Goal: Information Seeking & Learning: Learn about a topic

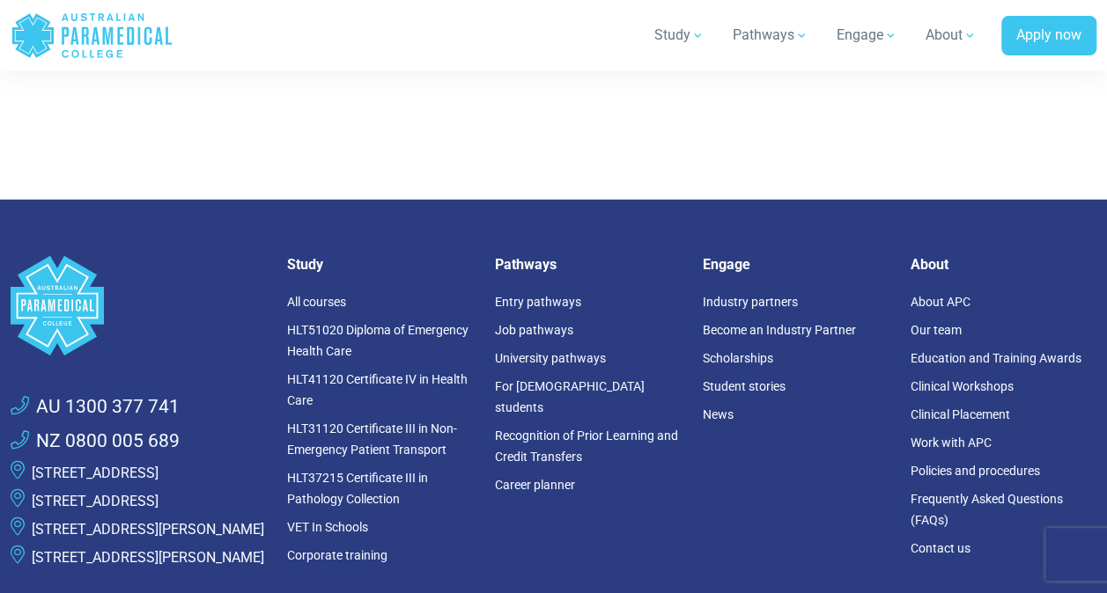
scroll to position [2338, 0]
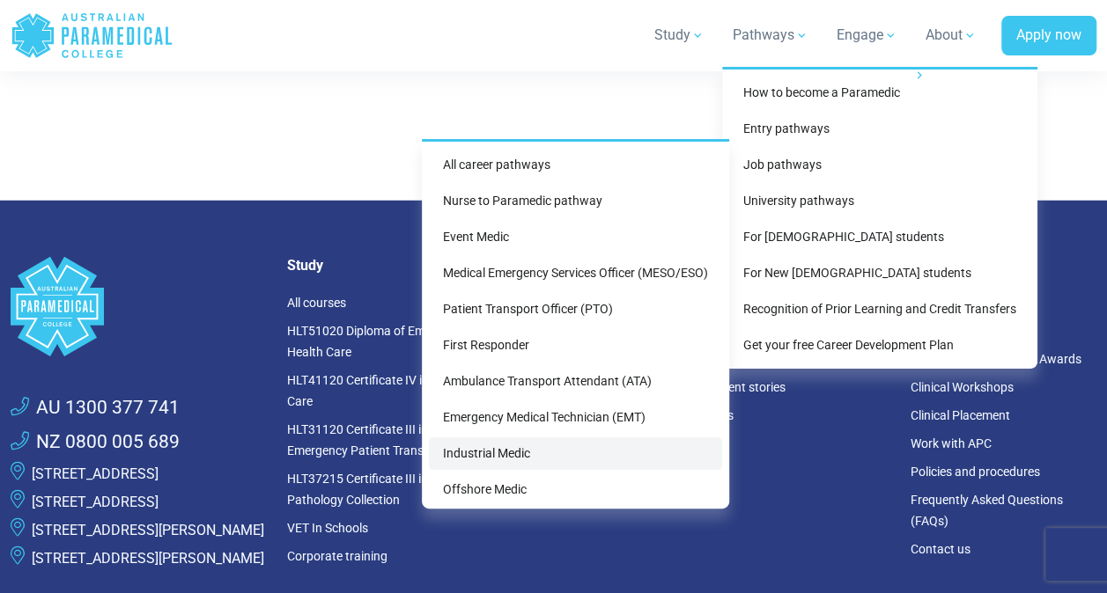
click at [486, 450] on link "Industrial Medic" at bounding box center [575, 454] width 293 height 33
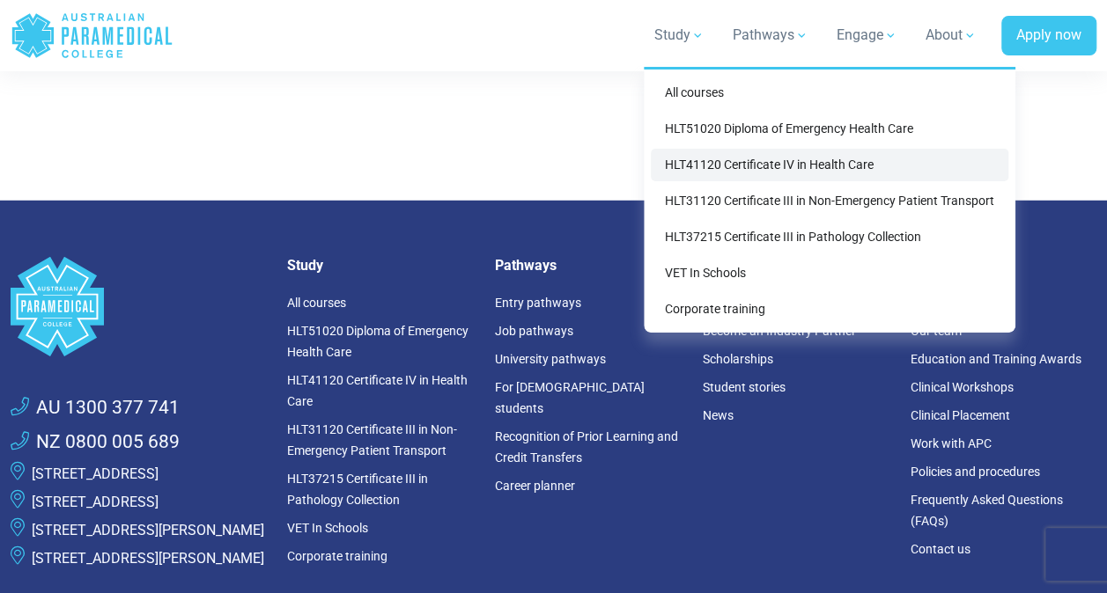
click at [722, 171] on link "HLT41120 Certificate IV in Health Care" at bounding box center [829, 165] width 357 height 33
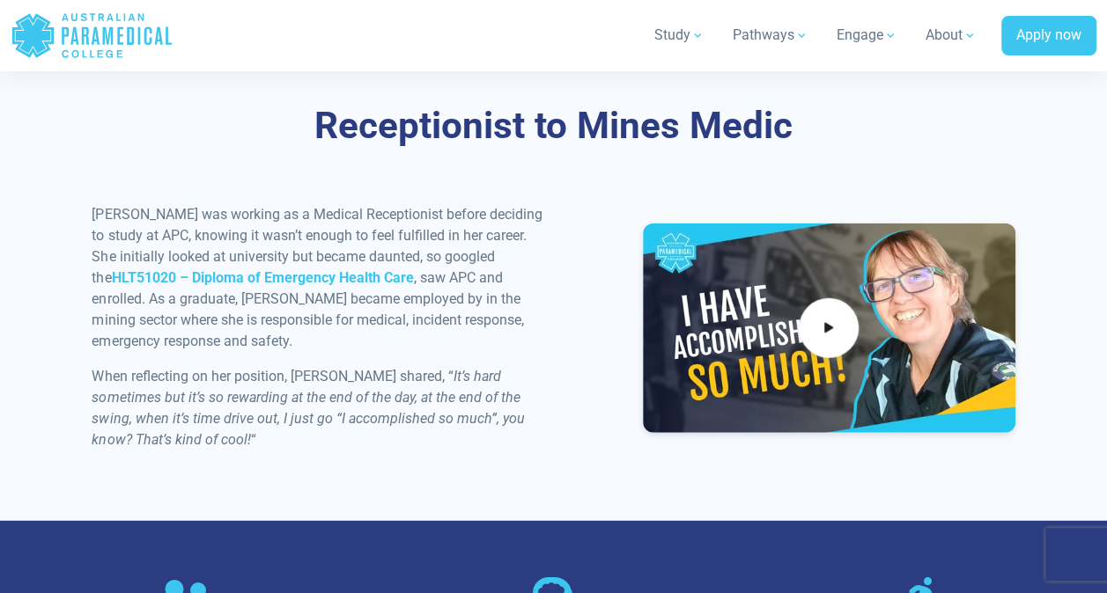
scroll to position [2047, 0]
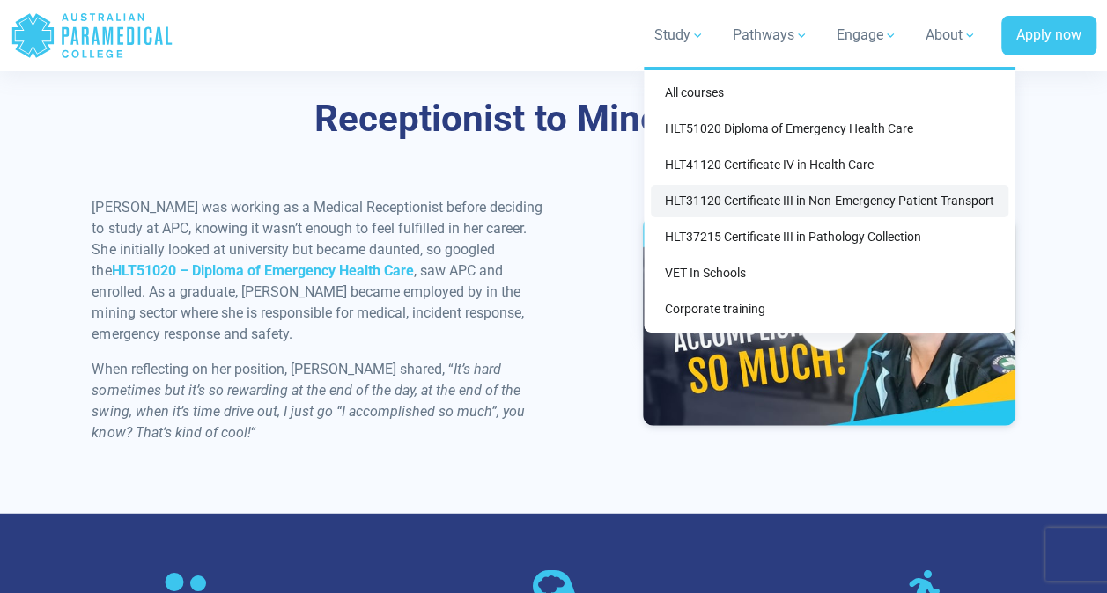
click at [754, 197] on link "HLT31120 Certificate III in Non-Emergency Patient Transport" at bounding box center [829, 201] width 357 height 33
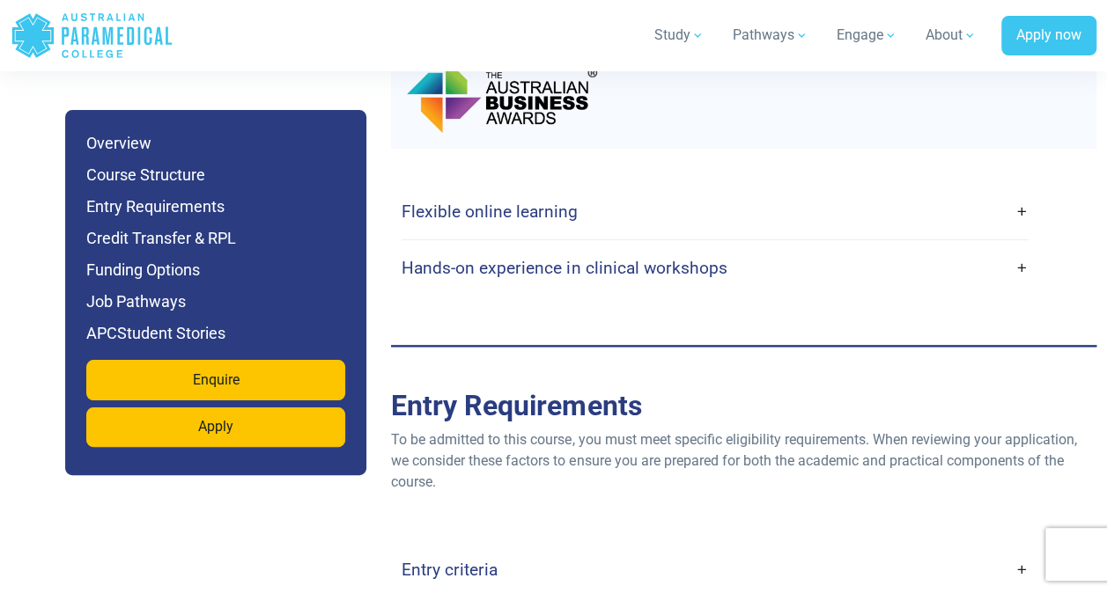
scroll to position [4182, 0]
click at [1017, 266] on link "Hands-on experience in clinical workshops" at bounding box center [714, 267] width 627 height 41
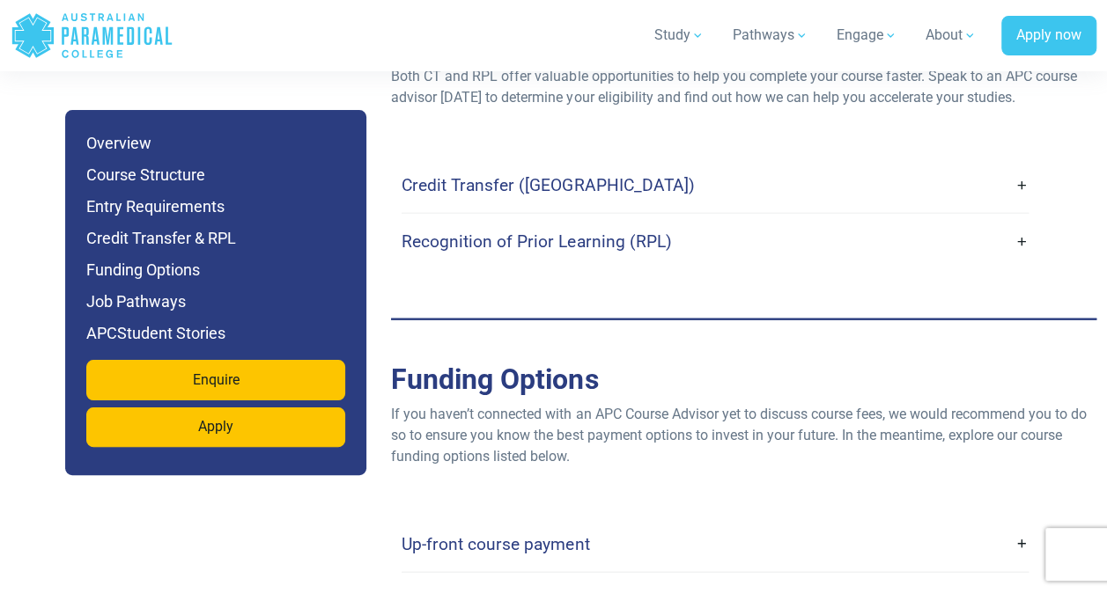
scroll to position [5330, 0]
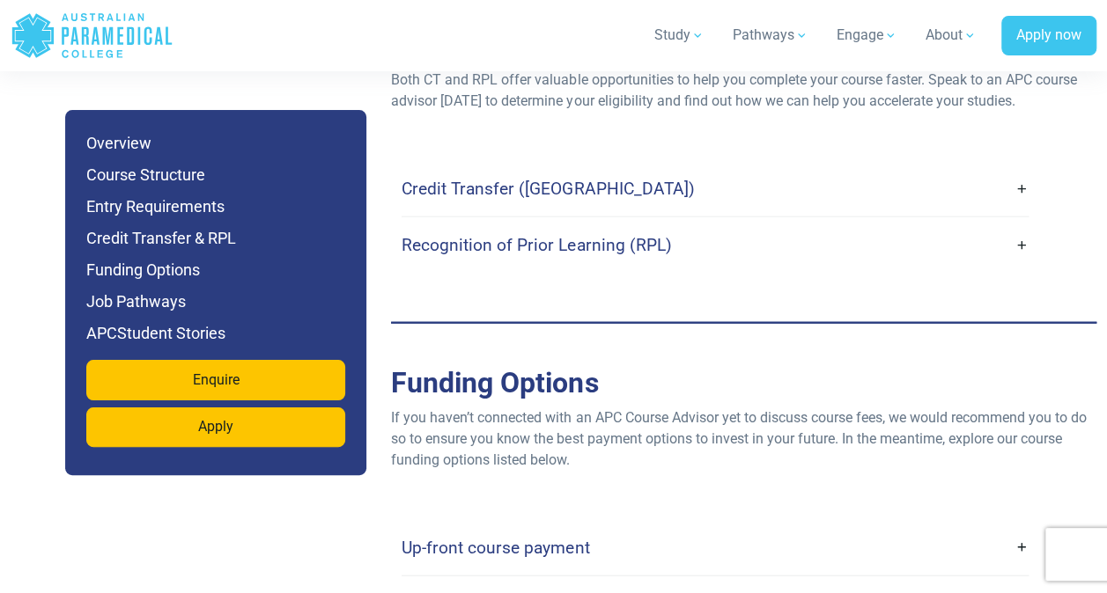
click at [954, 194] on link "Credit Transfer (CT)" at bounding box center [714, 188] width 627 height 41
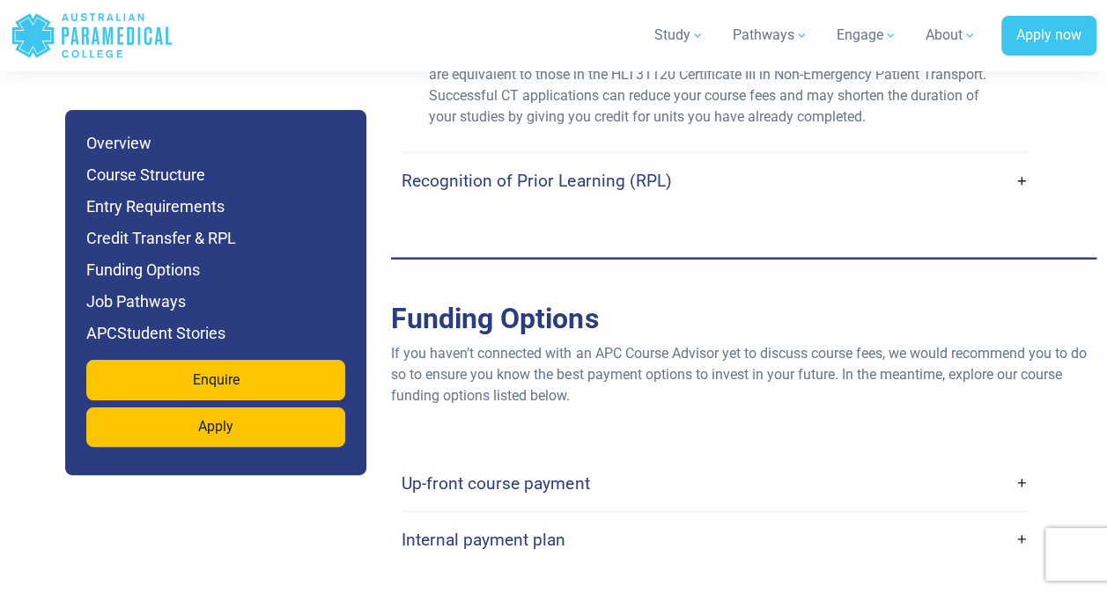
scroll to position [5504, 0]
click at [954, 194] on link "Recognition of Prior Learning (RPL)" at bounding box center [714, 179] width 627 height 41
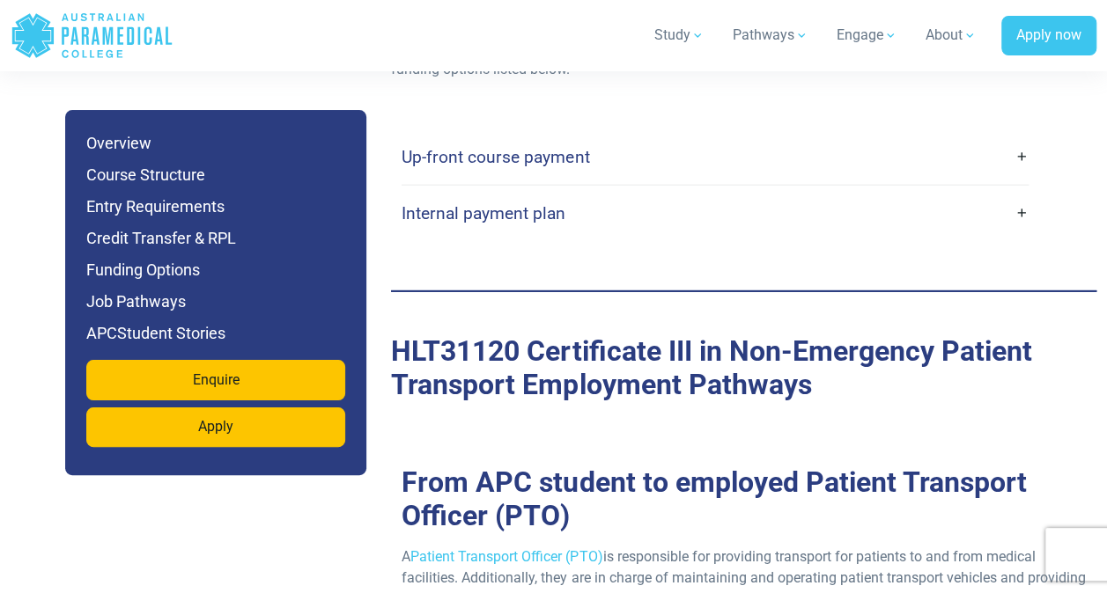
scroll to position [5981, 0]
click at [939, 148] on link "Up-front course payment" at bounding box center [714, 157] width 627 height 41
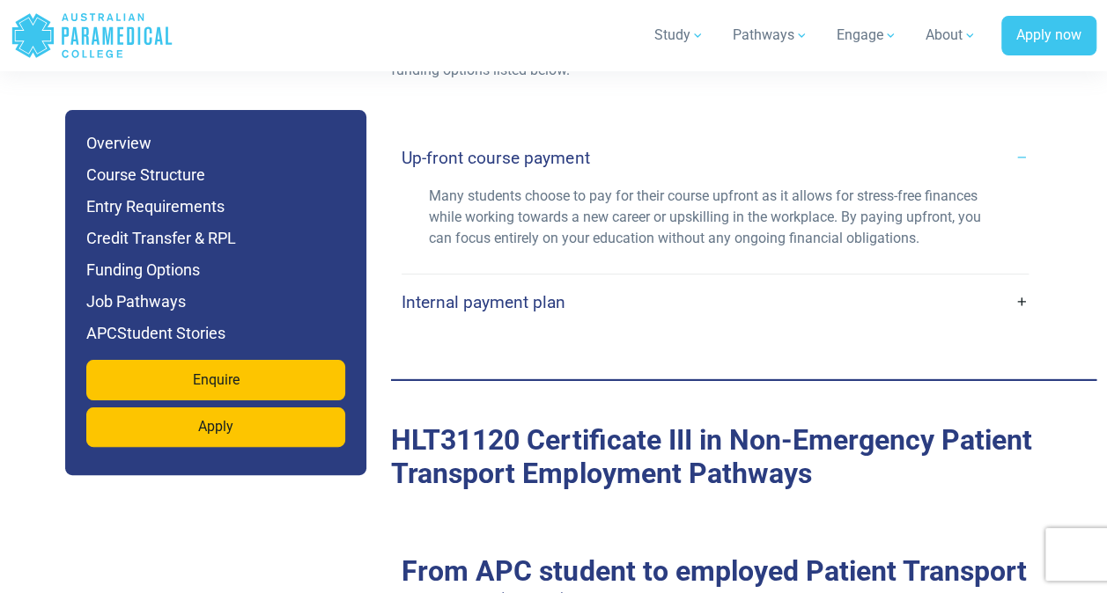
click at [922, 317] on link "Internal payment plan" at bounding box center [714, 302] width 627 height 41
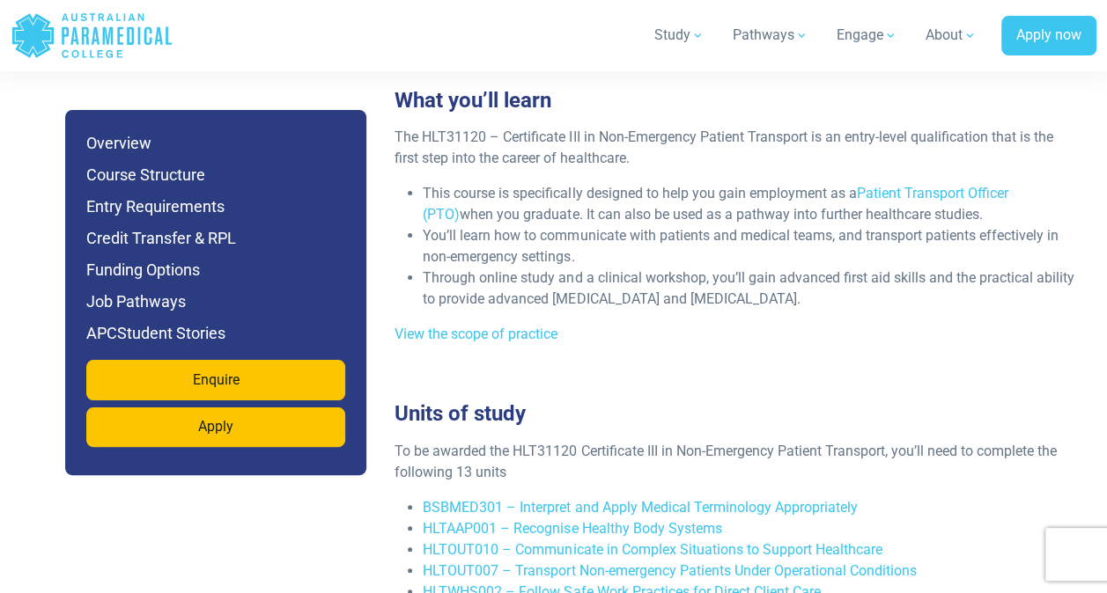
scroll to position [3303, 0]
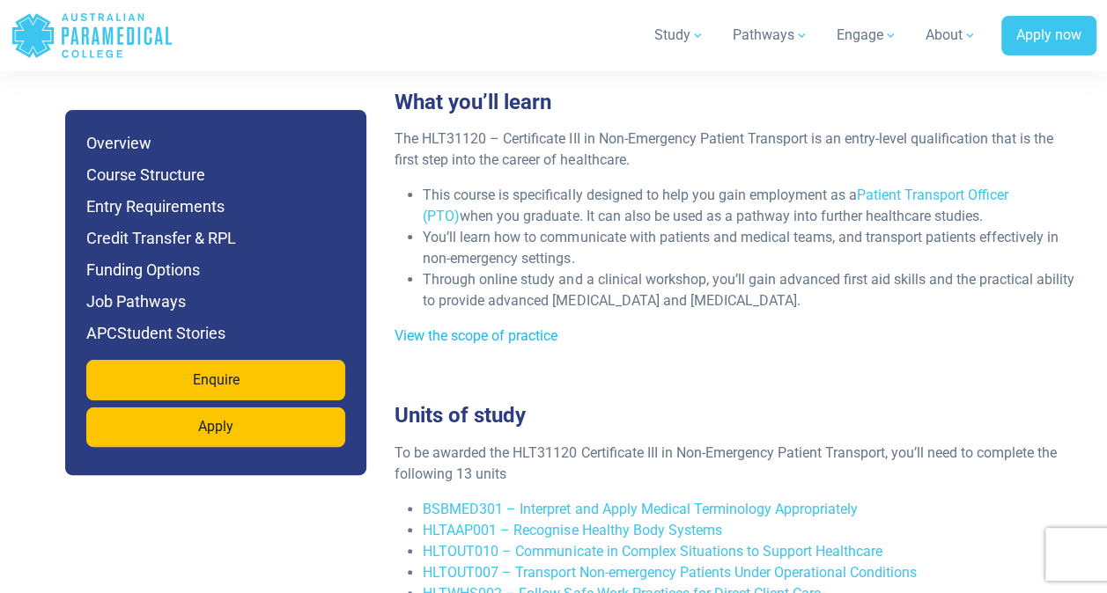
click at [526, 335] on link "View the scope of practice" at bounding box center [475, 336] width 163 height 17
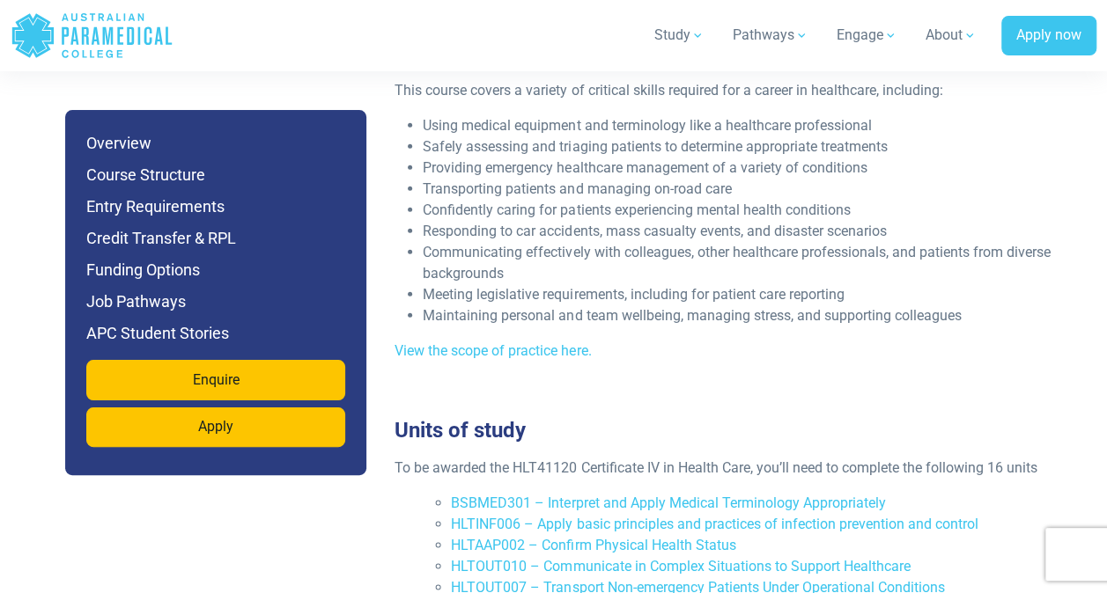
scroll to position [2501, 0]
click at [536, 342] on link "View the scope of practice here." at bounding box center [492, 350] width 196 height 17
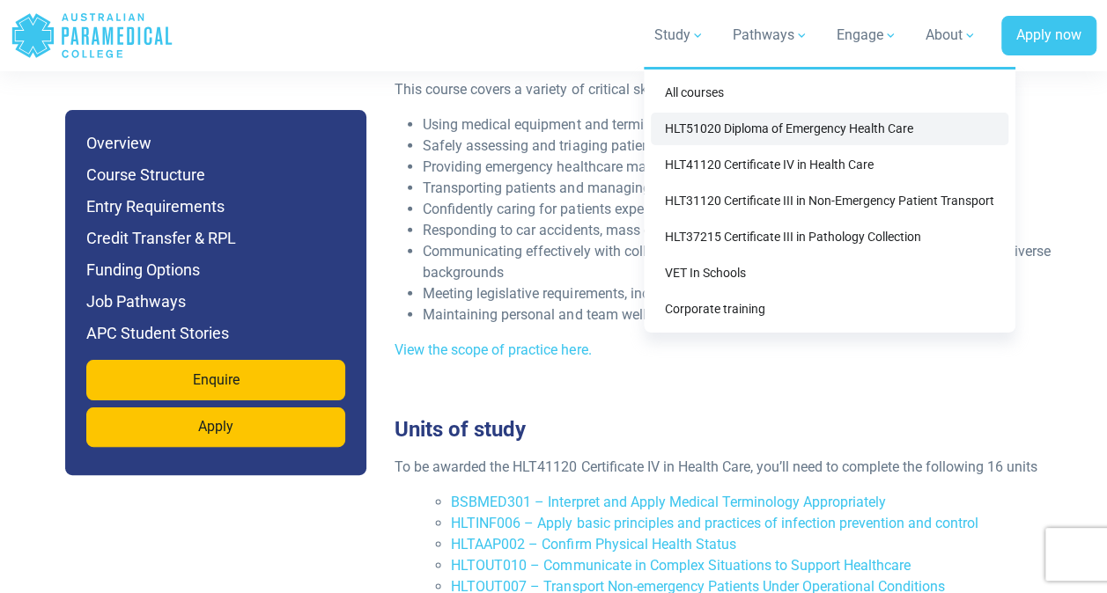
click at [752, 121] on link "HLT51020 Diploma of Emergency Health Care" at bounding box center [829, 129] width 357 height 33
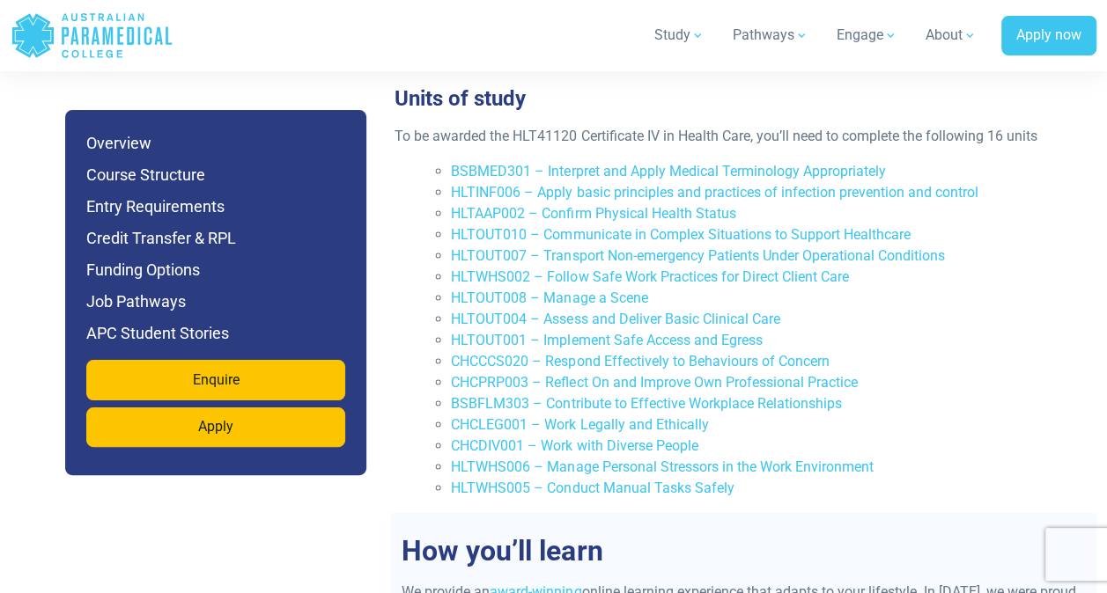
scroll to position [2835, 0]
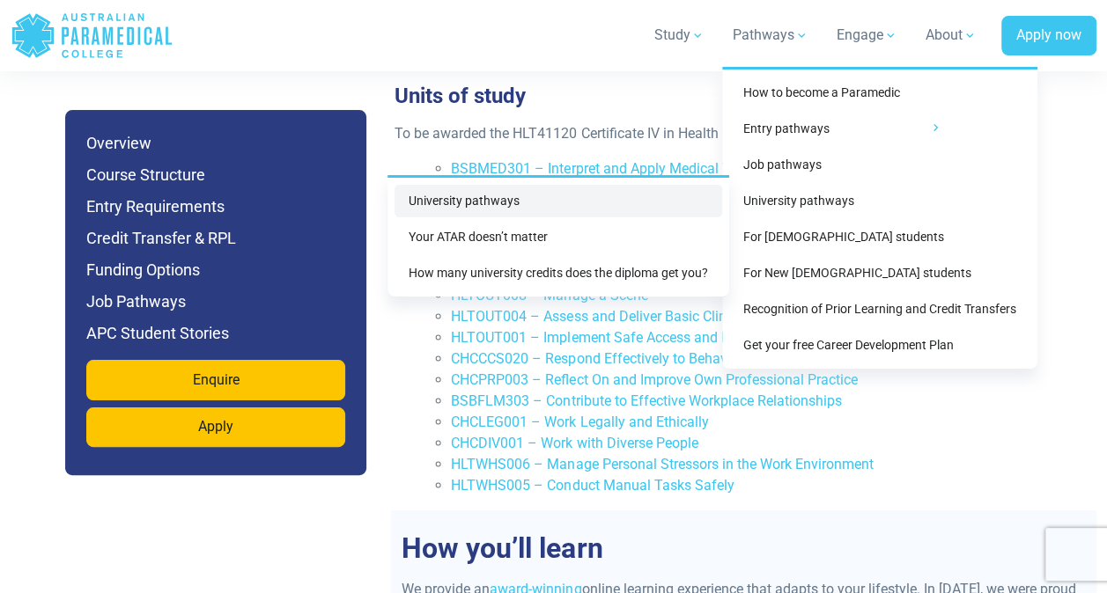
click at [490, 199] on link "University pathways" at bounding box center [558, 201] width 328 height 33
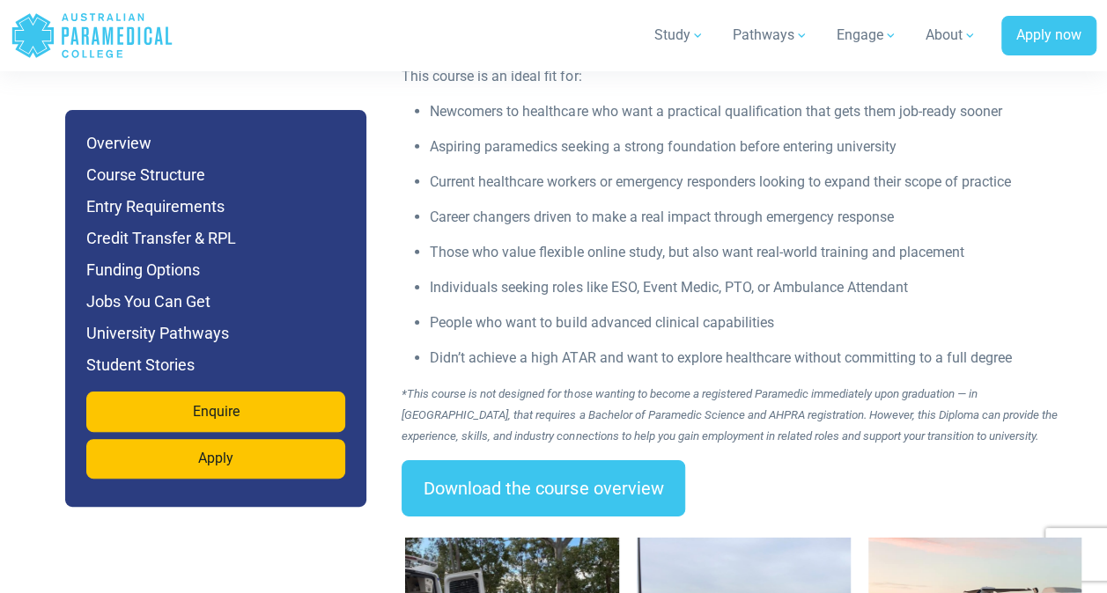
click at [752, 136] on p "Aspiring paramedics seeking a strong foundation before entering university" at bounding box center [758, 146] width 656 height 21
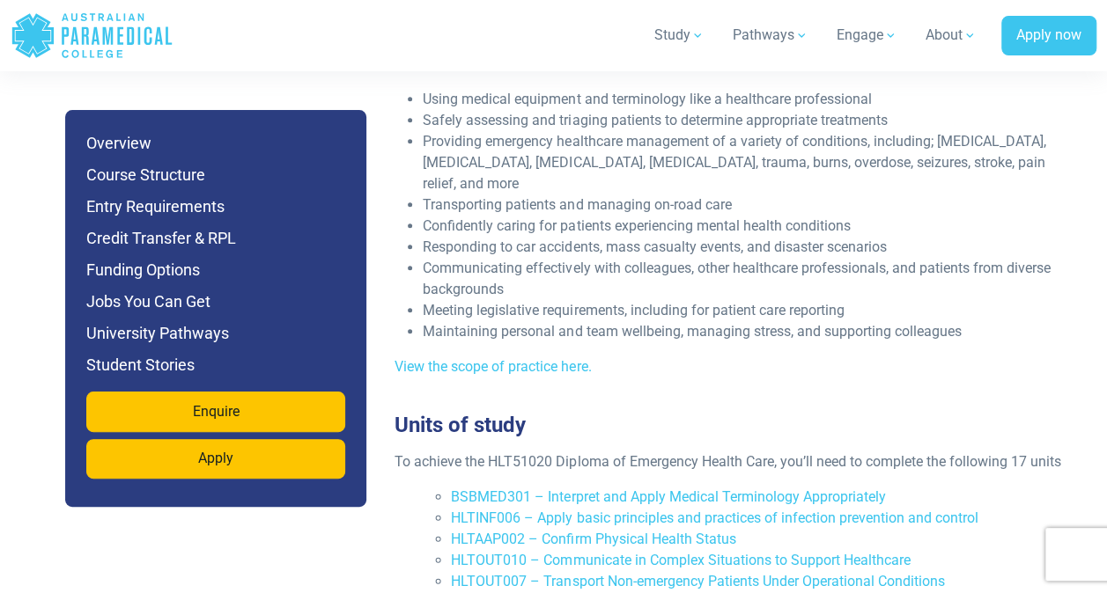
scroll to position [3670, 0]
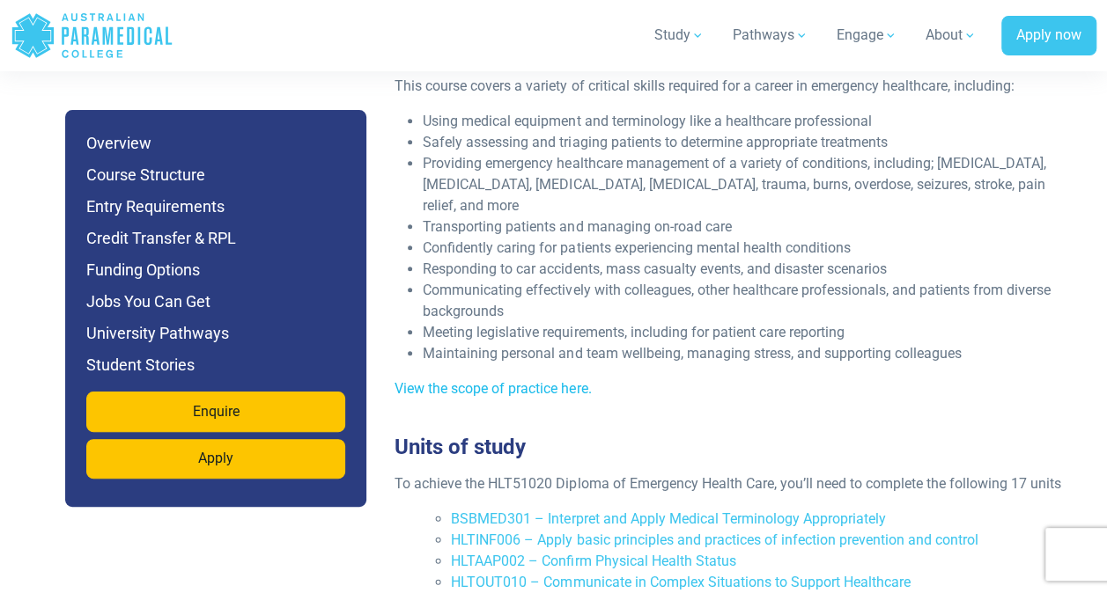
click at [528, 380] on link "View the scope of practice here." at bounding box center [492, 388] width 196 height 17
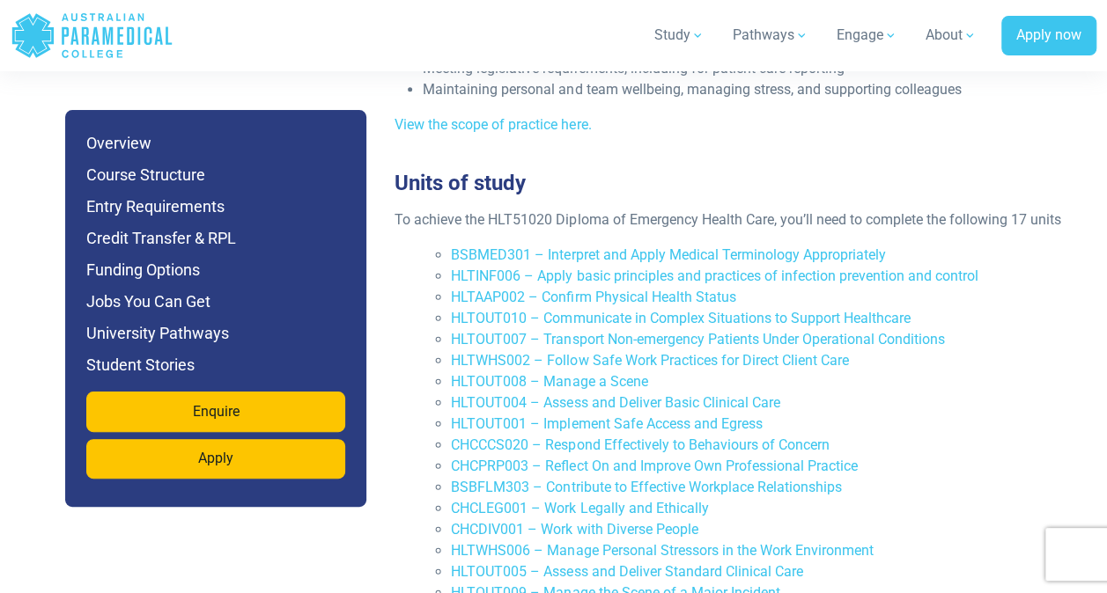
scroll to position [3926, 0]
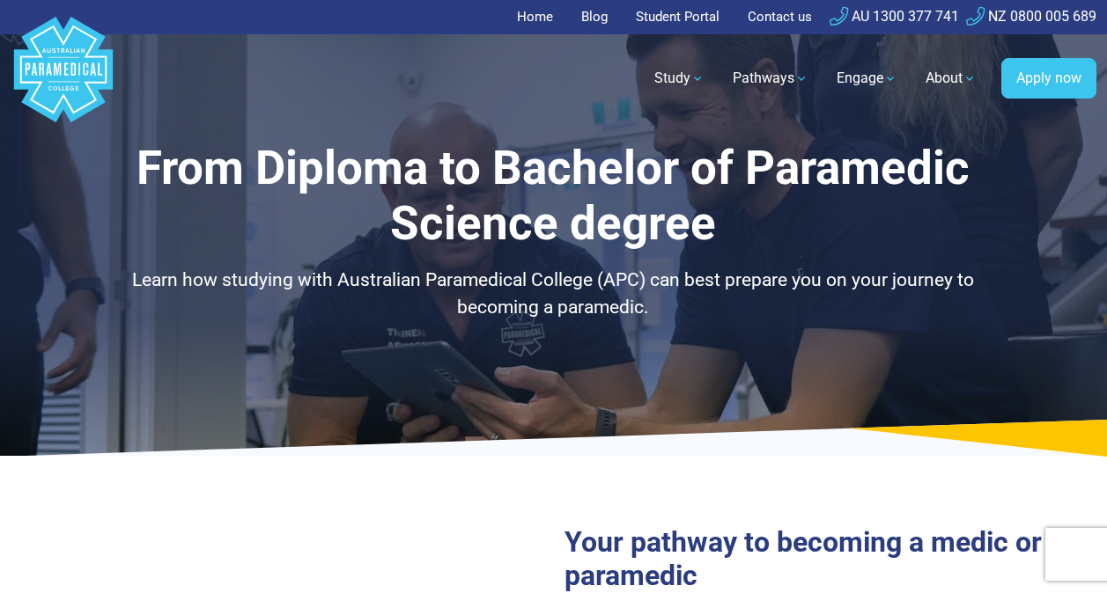
select select "**********"
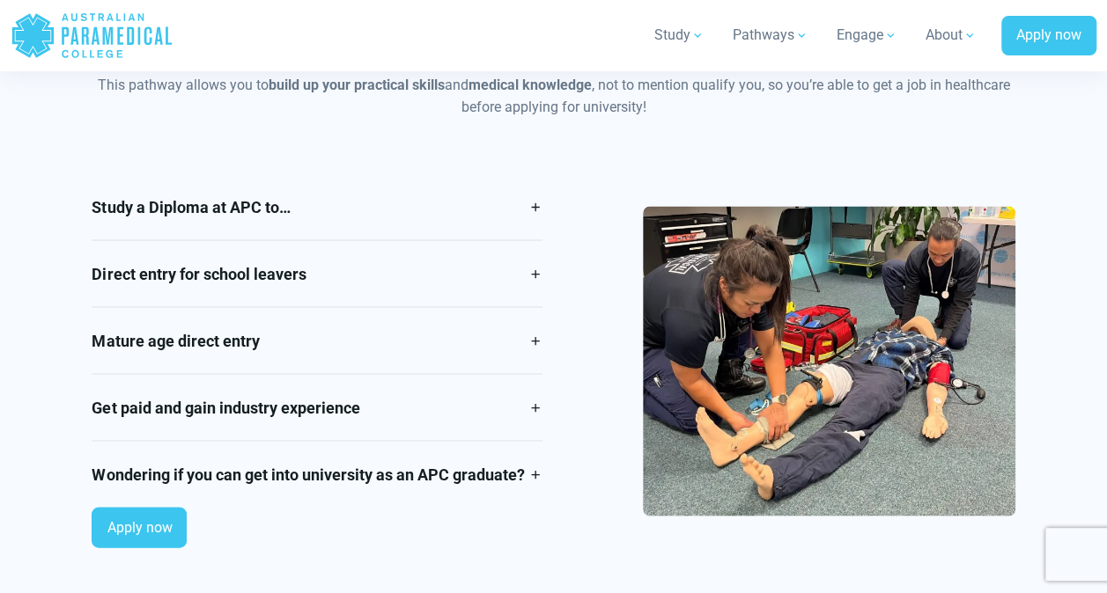
scroll to position [1554, 0]
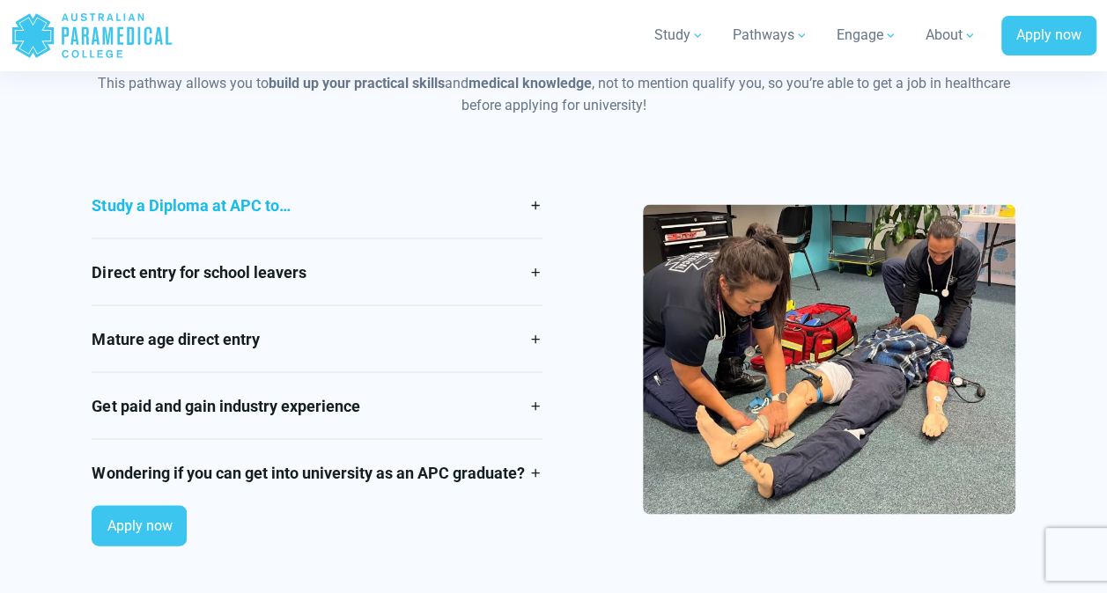
click at [534, 202] on link "Study a Diploma at APC to…" at bounding box center [317, 205] width 451 height 66
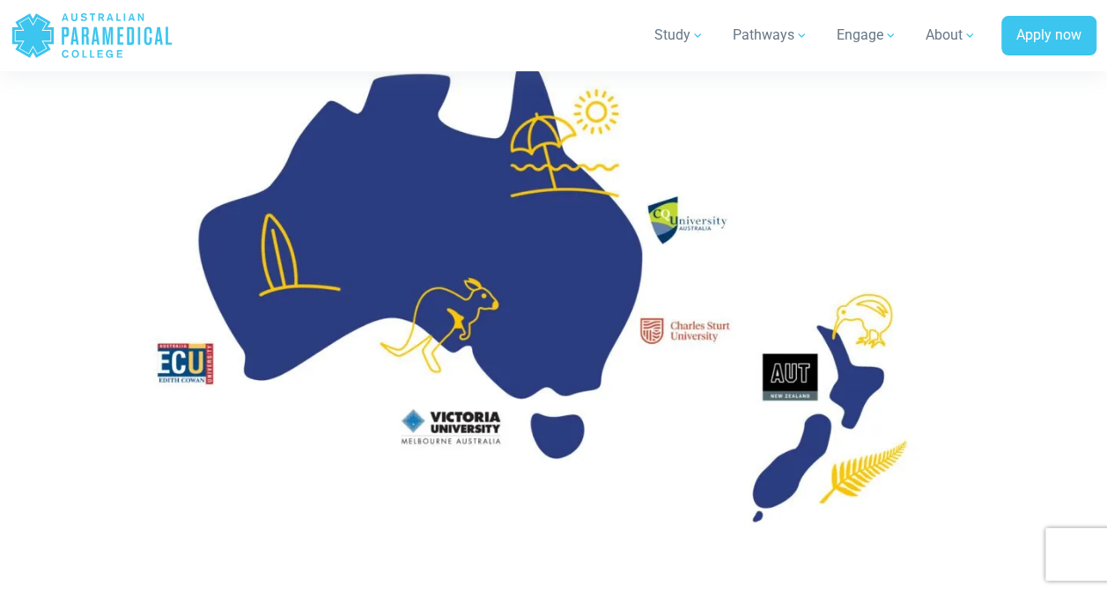
scroll to position [2626, 0]
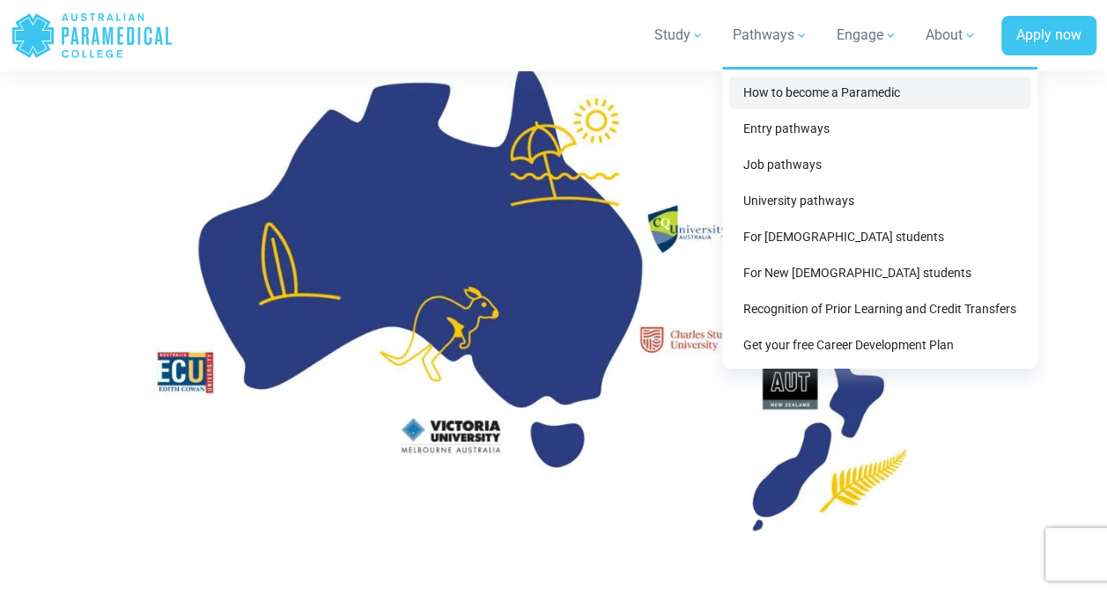
click at [820, 90] on link "How to become a Paramedic" at bounding box center [879, 93] width 301 height 33
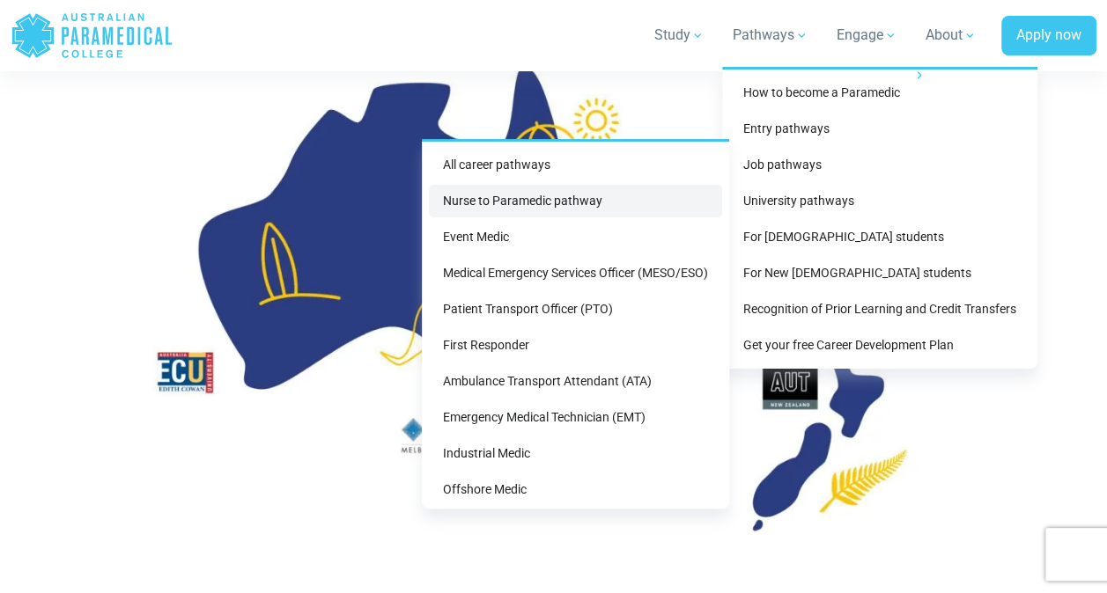
click at [562, 202] on link "Nurse to Paramedic pathway" at bounding box center [575, 201] width 293 height 33
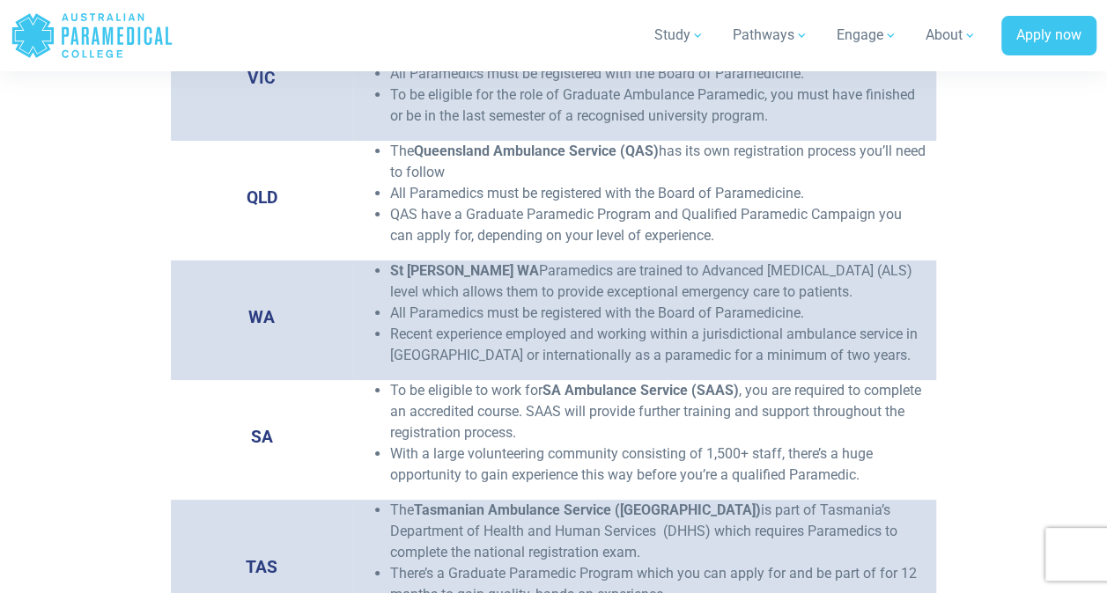
scroll to position [3044, 0]
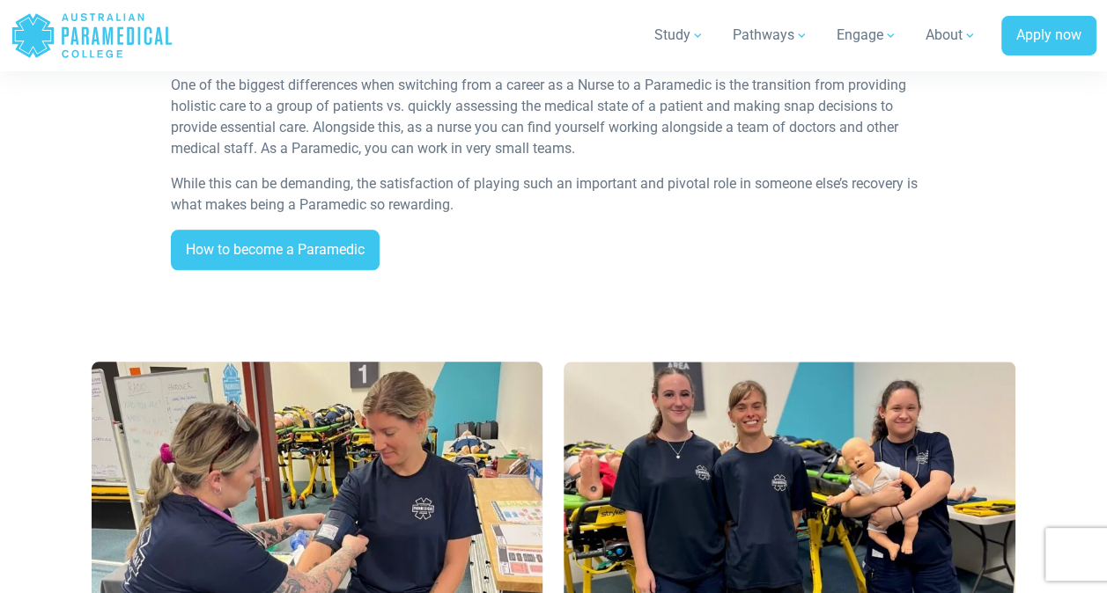
scroll to position [855, 0]
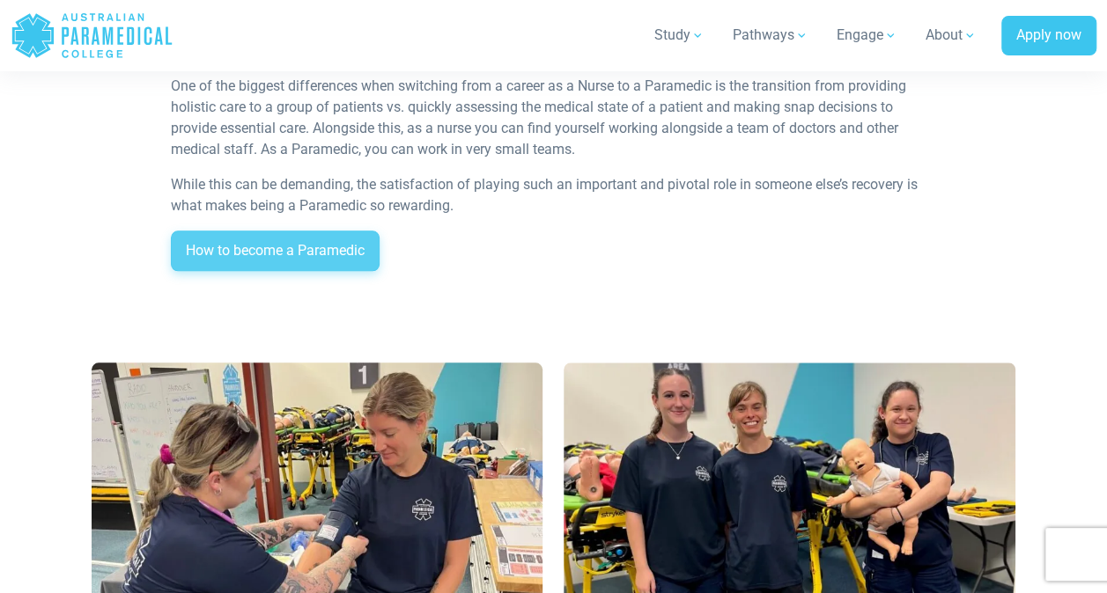
click at [285, 254] on link "How to become a Paramedic" at bounding box center [275, 251] width 209 height 40
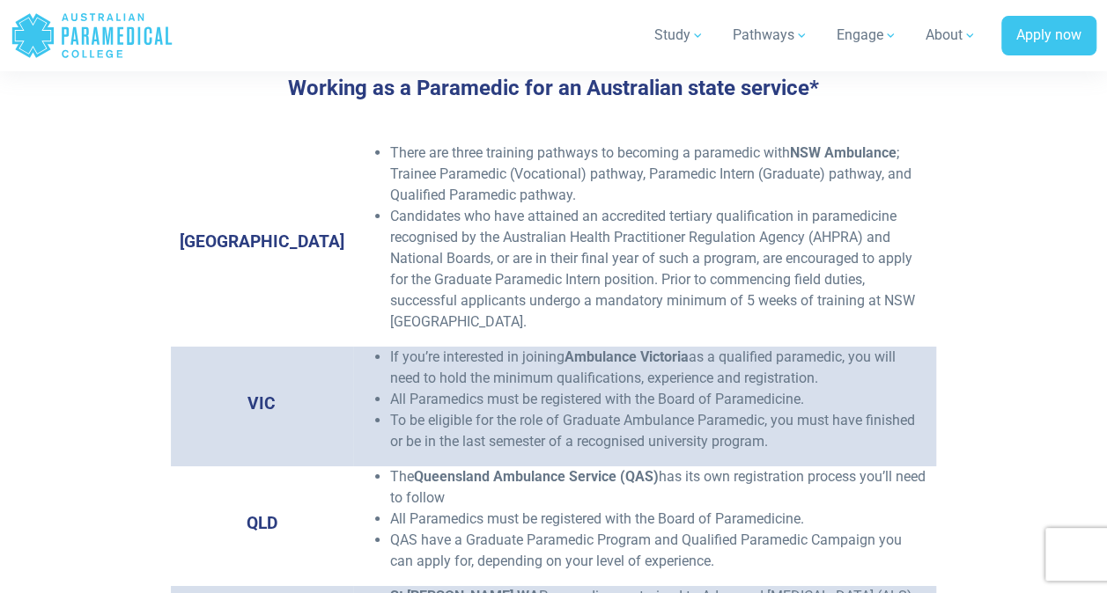
scroll to position [2750, 0]
